Goal: Transaction & Acquisition: Download file/media

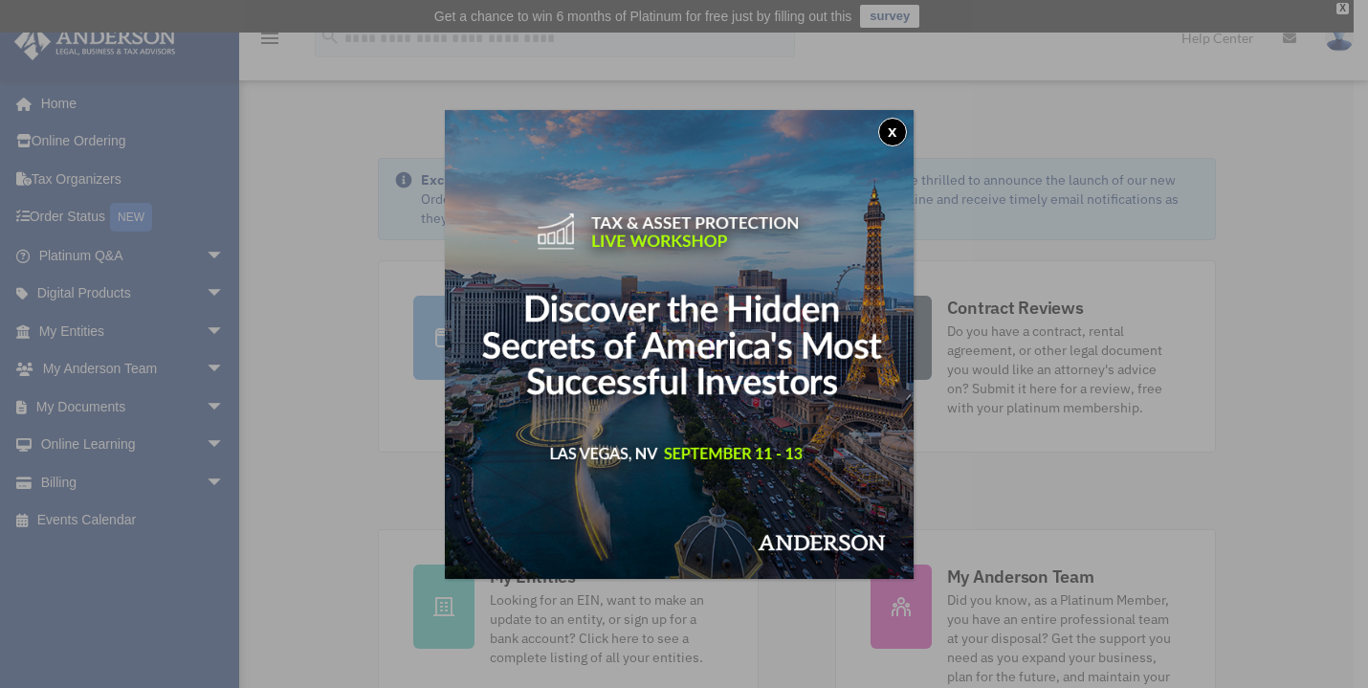
click at [49, 409] on div "x" at bounding box center [684, 344] width 1368 height 688
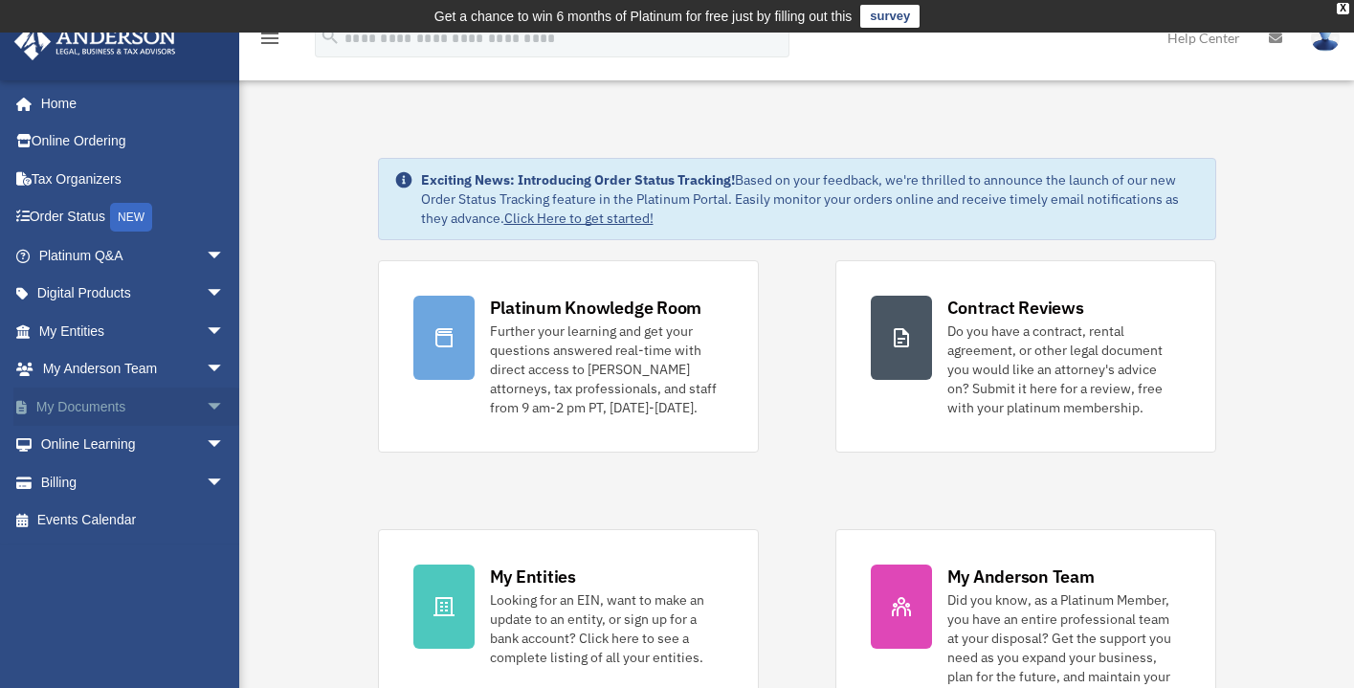
click at [47, 411] on link "My Documents arrow_drop_down" at bounding box center [133, 406] width 240 height 38
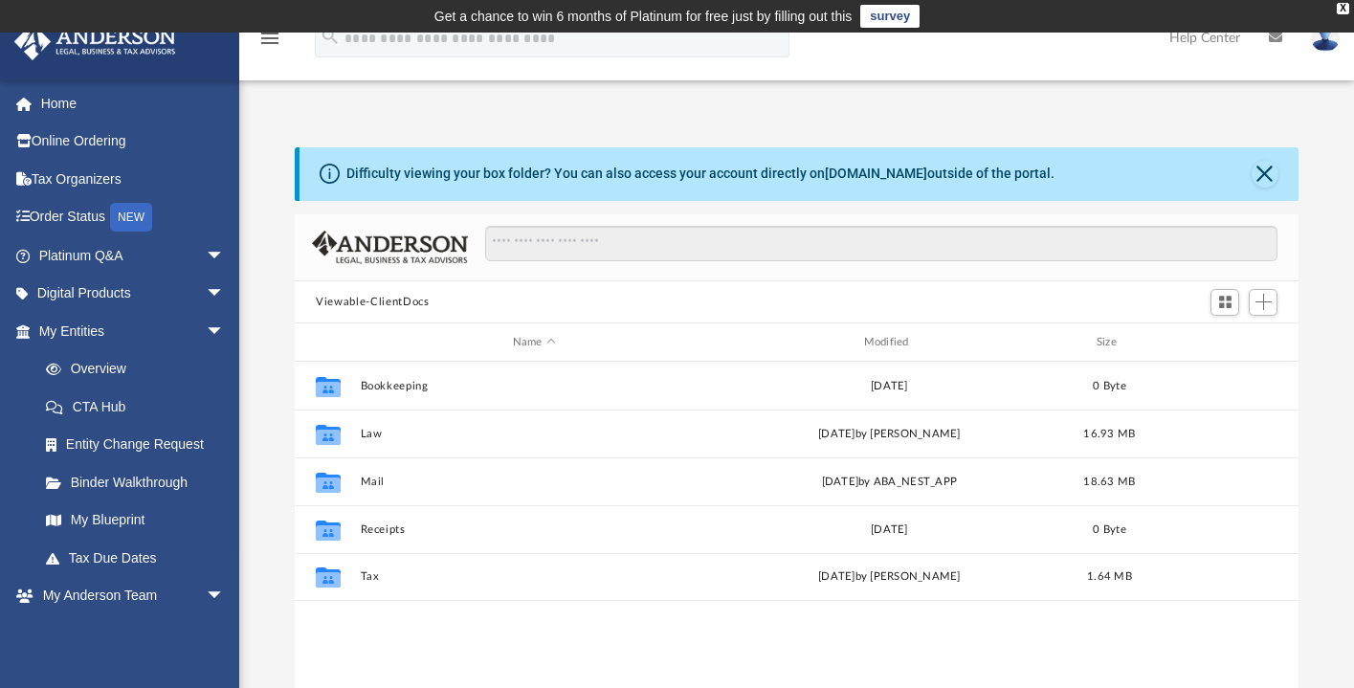
scroll to position [421, 988]
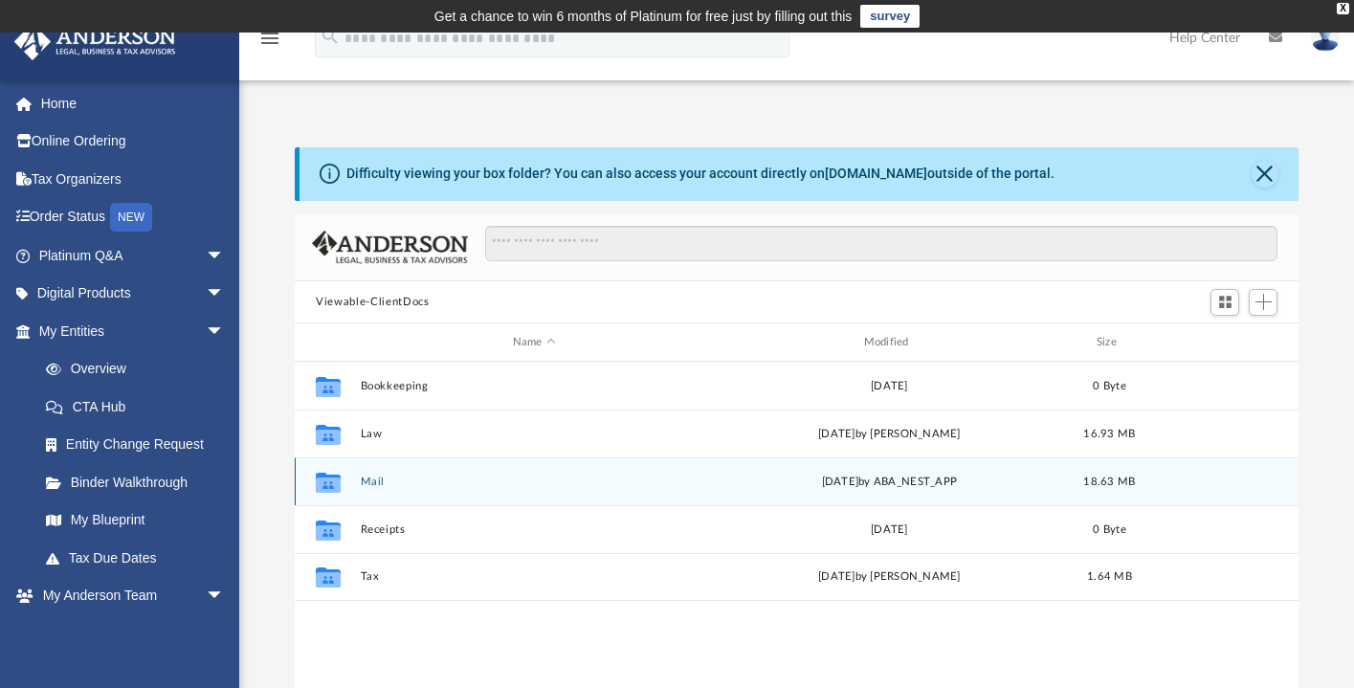
click at [731, 484] on div "Wed Jul 30 2025 by ABA_NEST_APP" at bounding box center [889, 482] width 347 height 17
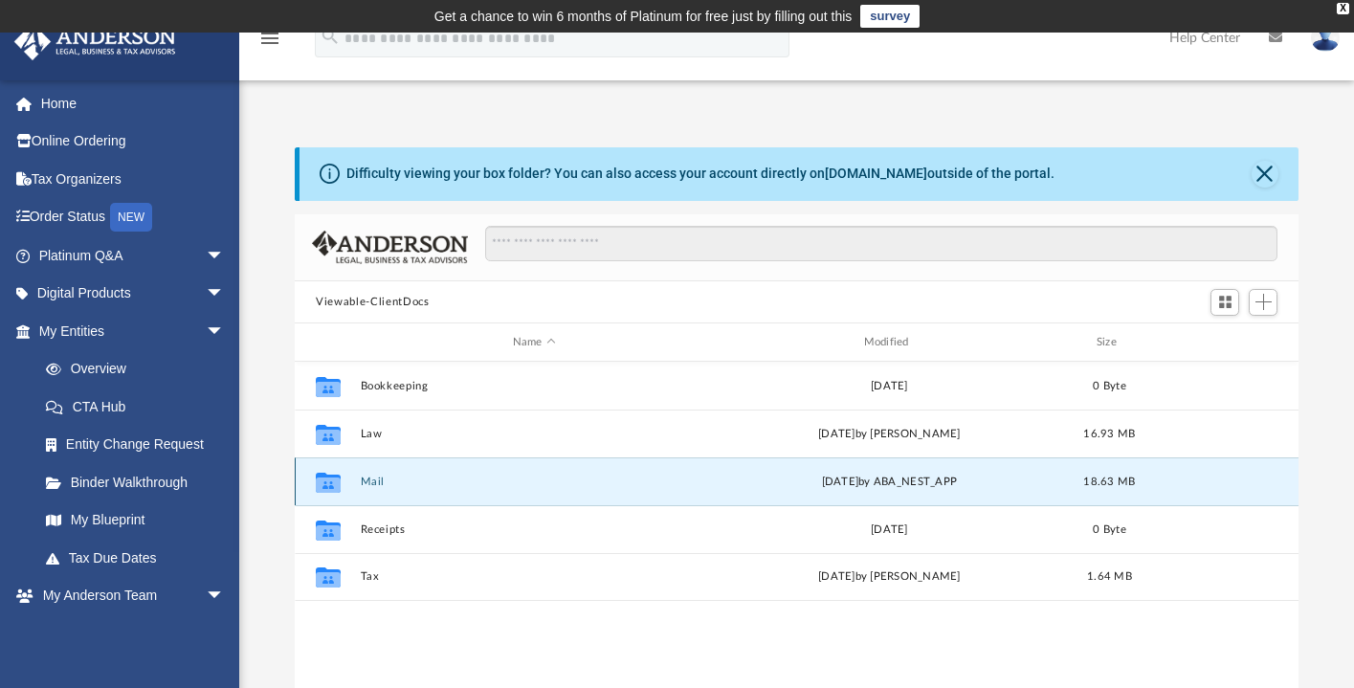
click at [369, 482] on button "Mail" at bounding box center [534, 481] width 347 height 12
click at [1266, 171] on button "Close" at bounding box center [1264, 174] width 27 height 27
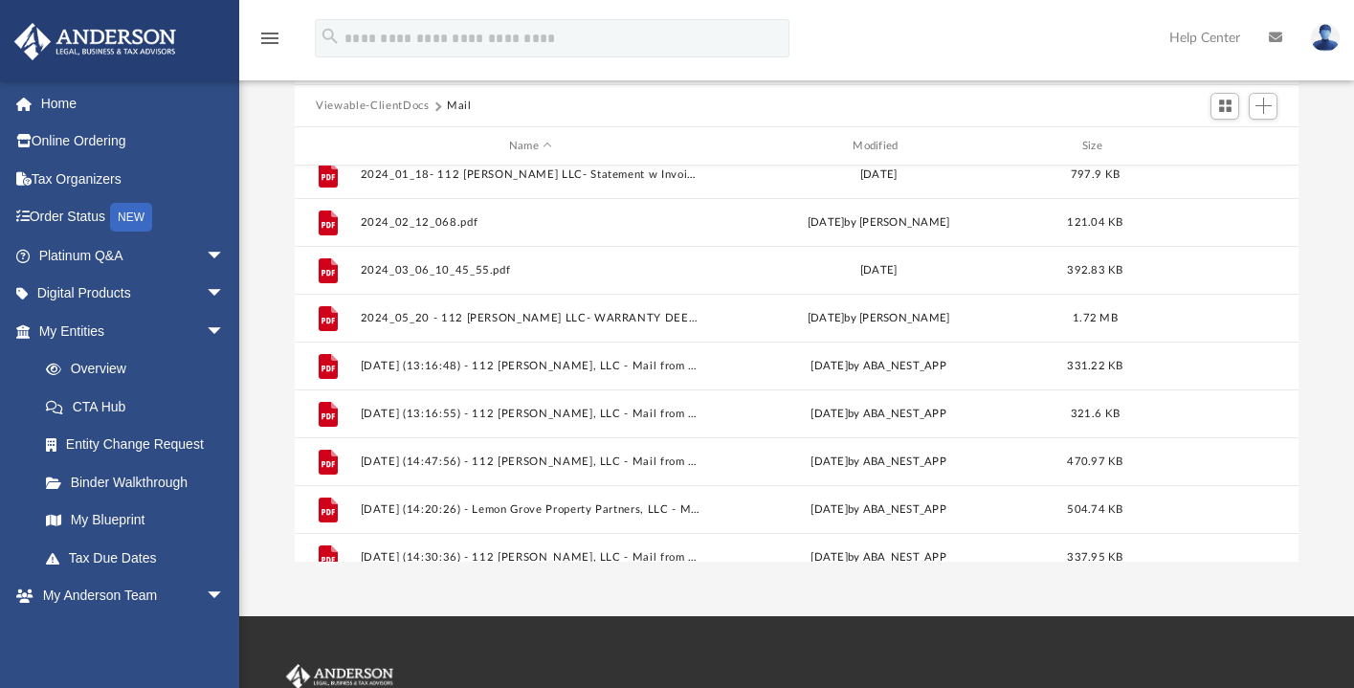
scroll to position [655, 0]
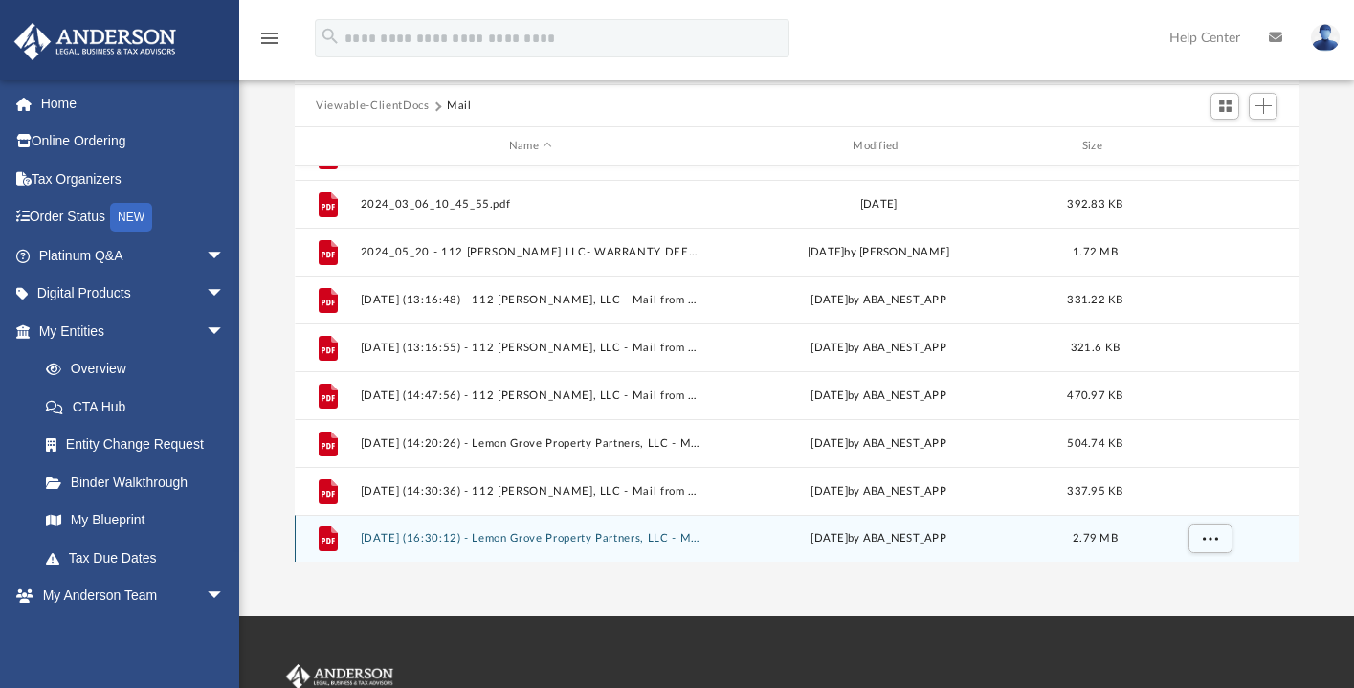
click at [656, 541] on button "2025.07.30 (16:30:12) - Lemon Grove Property Partners, LLC - Mail from CALIFORN…" at bounding box center [531, 539] width 340 height 12
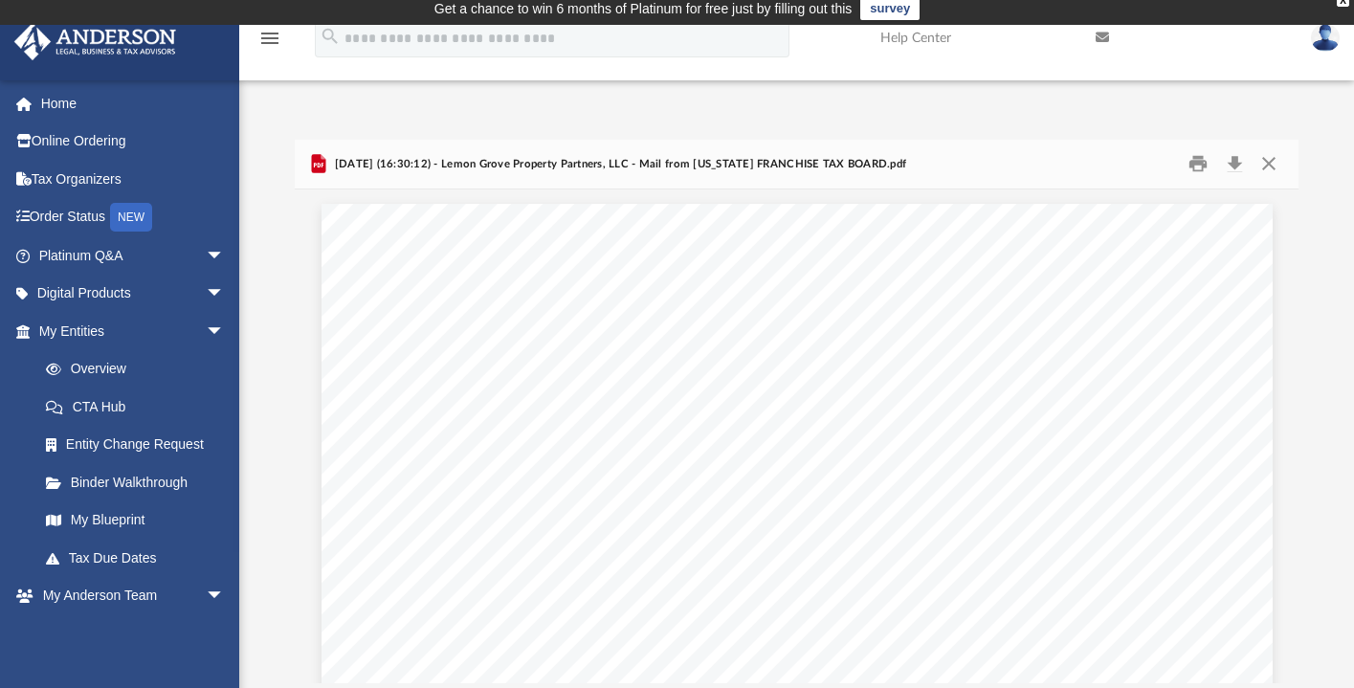
scroll to position [0, 0]
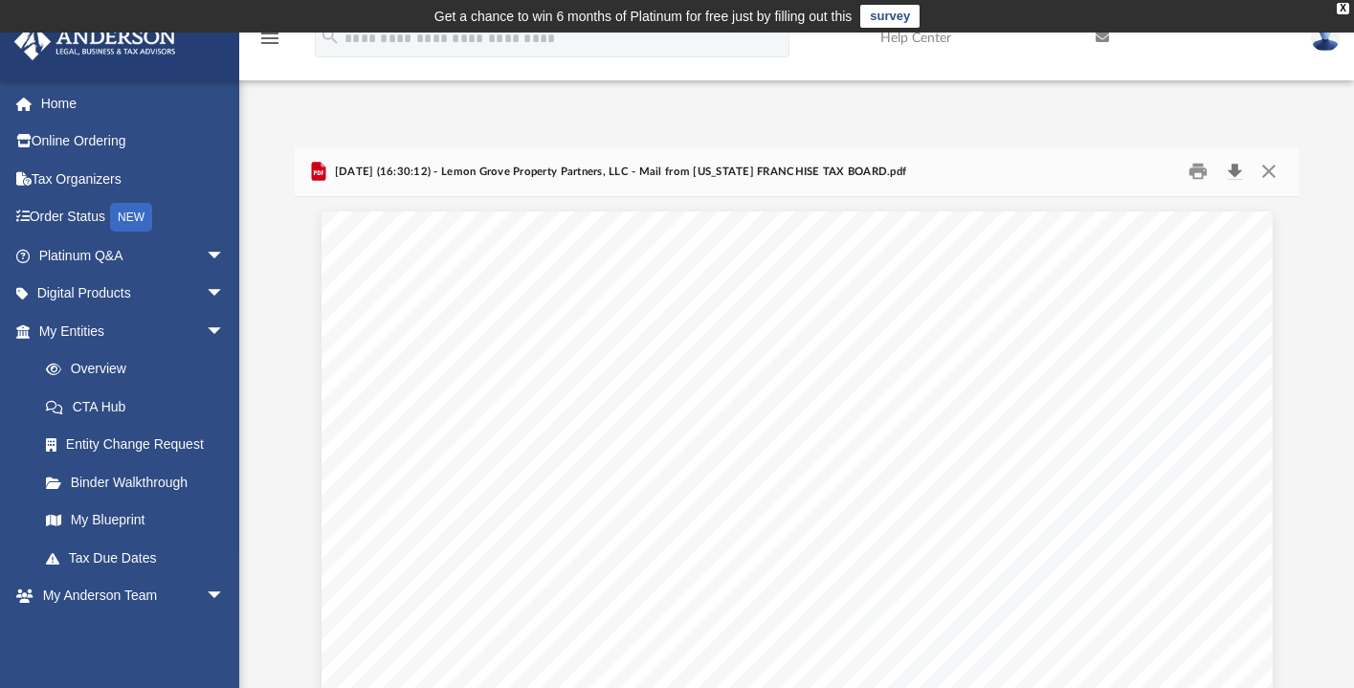
click at [1235, 168] on button "Download" at bounding box center [1234, 172] width 34 height 30
click at [61, 106] on link "Home" at bounding box center [133, 103] width 240 height 38
